Goal: Participate in discussion: Engage in conversation with other users on a specific topic

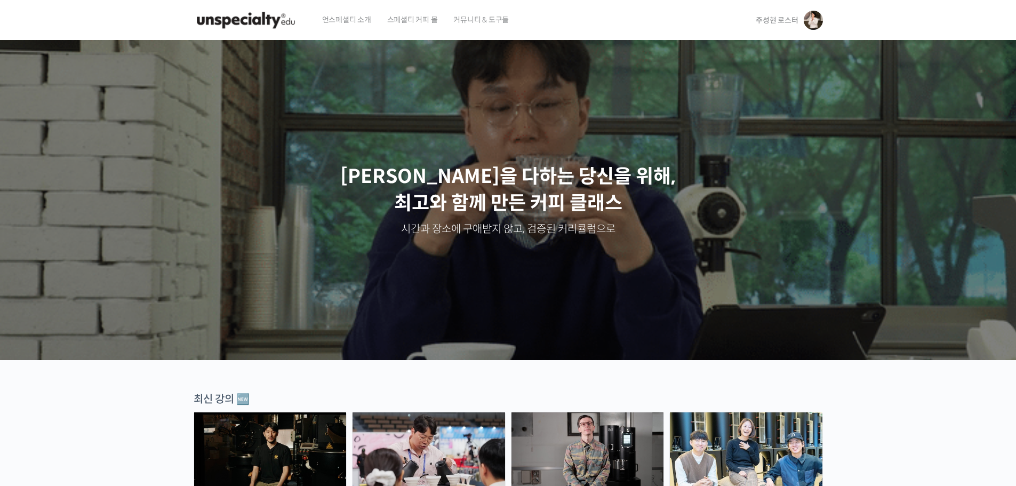
click at [772, 12] on link "주성현 로스터" at bounding box center [789, 20] width 67 height 41
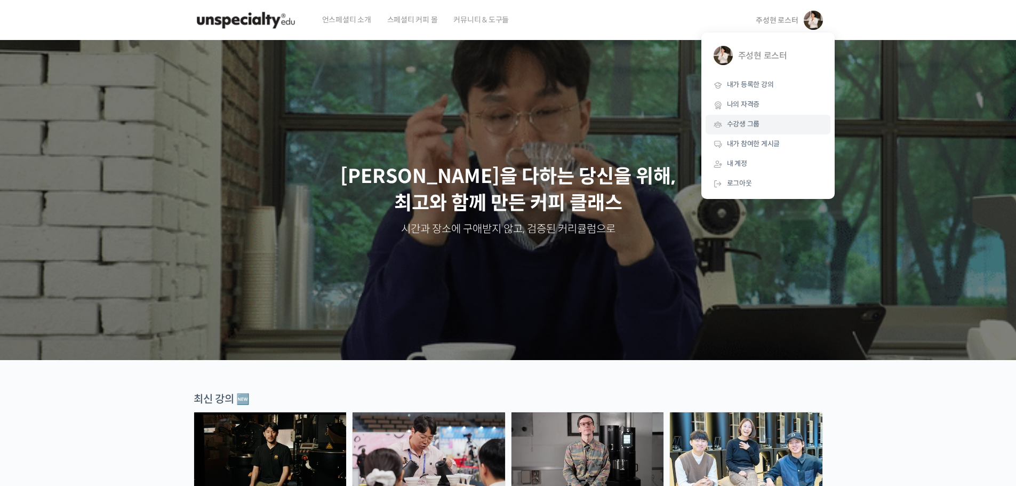
click at [751, 117] on link "수강생 그룹" at bounding box center [767, 125] width 125 height 20
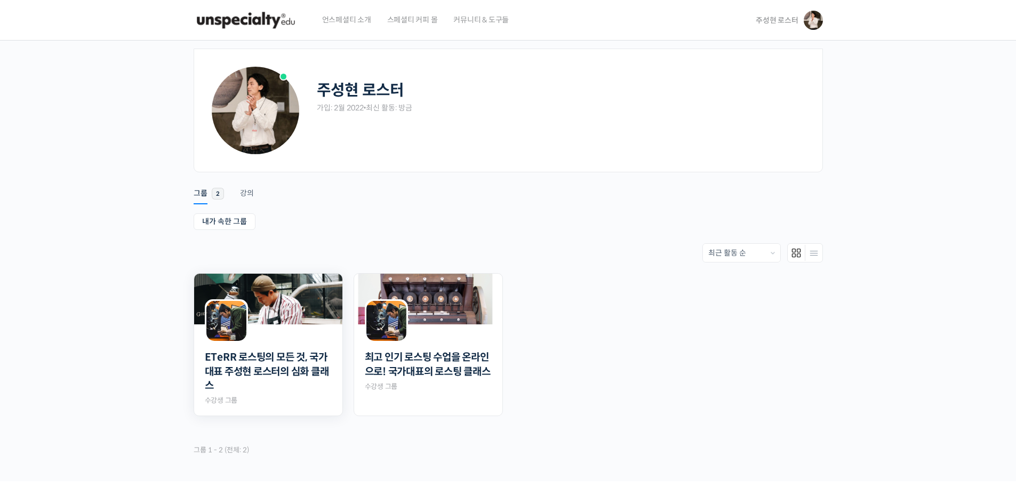
click at [262, 322] on img at bounding box center [268, 299] width 148 height 51
click at [463, 310] on img at bounding box center [428, 299] width 148 height 51
